Goal: Task Accomplishment & Management: Use online tool/utility

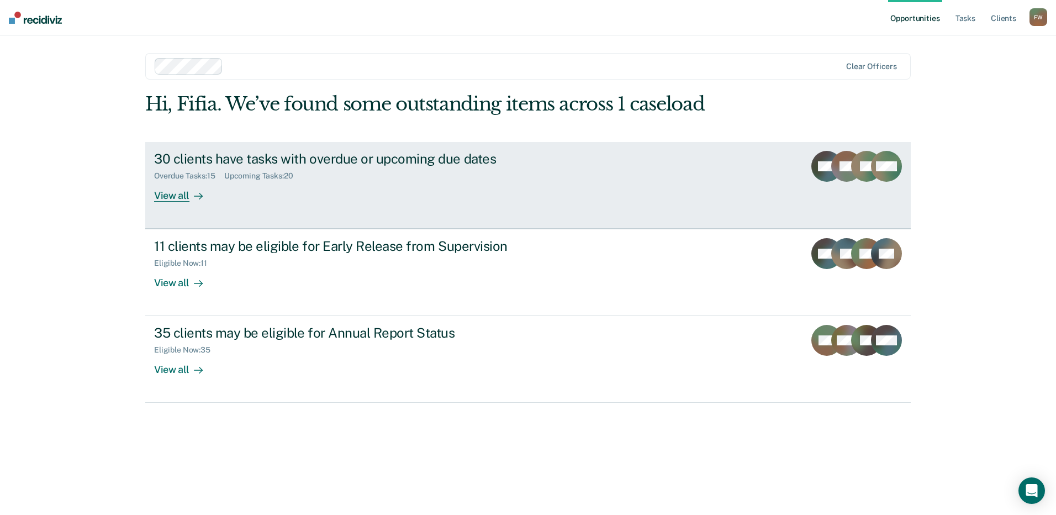
click at [265, 162] on div "30 clients have tasks with overdue or upcoming due dates" at bounding box center [348, 159] width 388 height 16
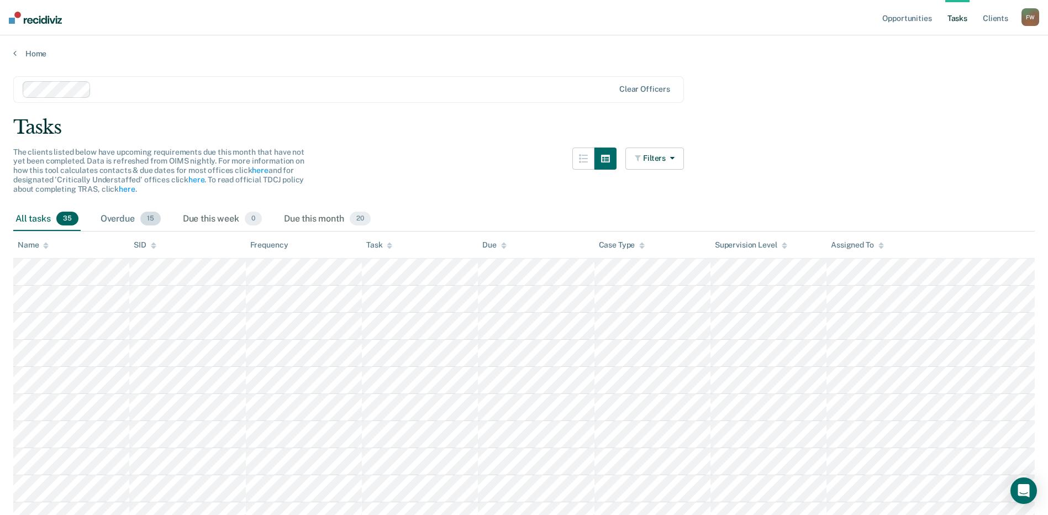
click at [162, 210] on div "Overdue 15" at bounding box center [130, 219] width 65 height 24
click at [55, 213] on div "All tasks 35" at bounding box center [46, 219] width 67 height 24
click at [172, 216] on div "All tasks 35 Overdue 15 Due this week 0 Due this month 20" at bounding box center [523, 219] width 1021 height 24
click at [303, 225] on div "Due this month 20" at bounding box center [327, 219] width 91 height 24
click at [34, 218] on div "All tasks 35" at bounding box center [46, 219] width 67 height 24
